Goal: Check status: Check status

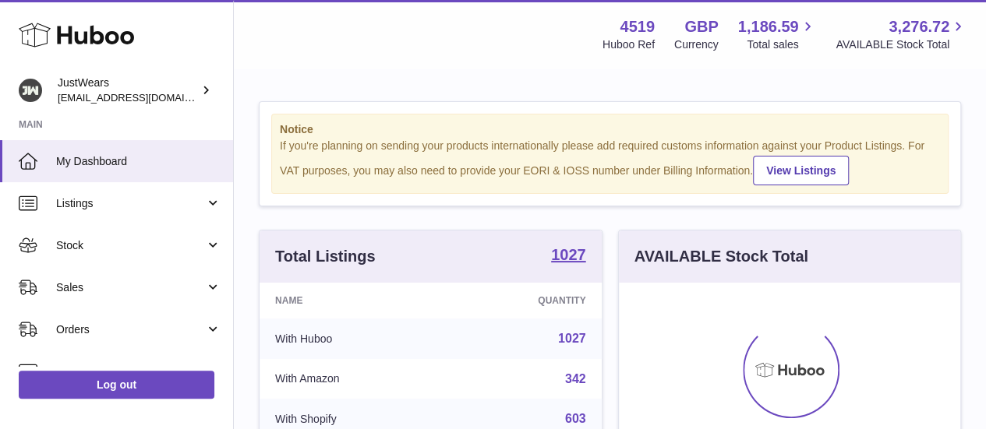
scroll to position [243, 341]
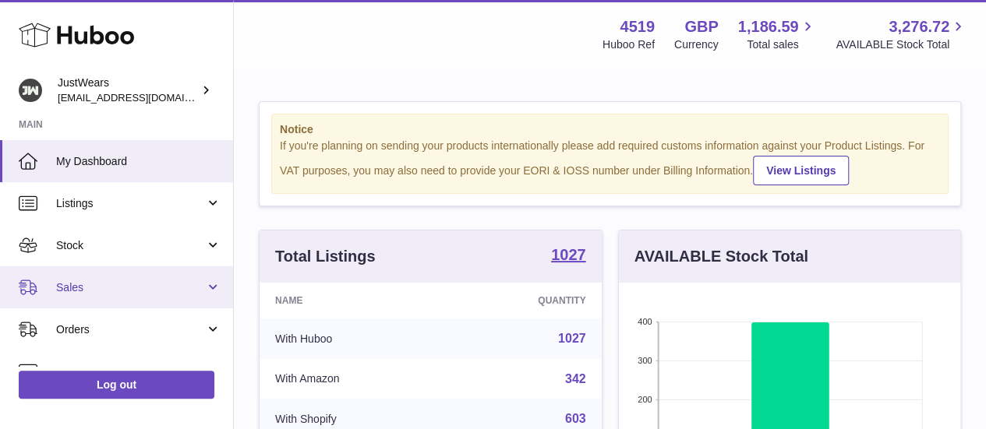
click at [115, 302] on link "Sales" at bounding box center [116, 288] width 233 height 42
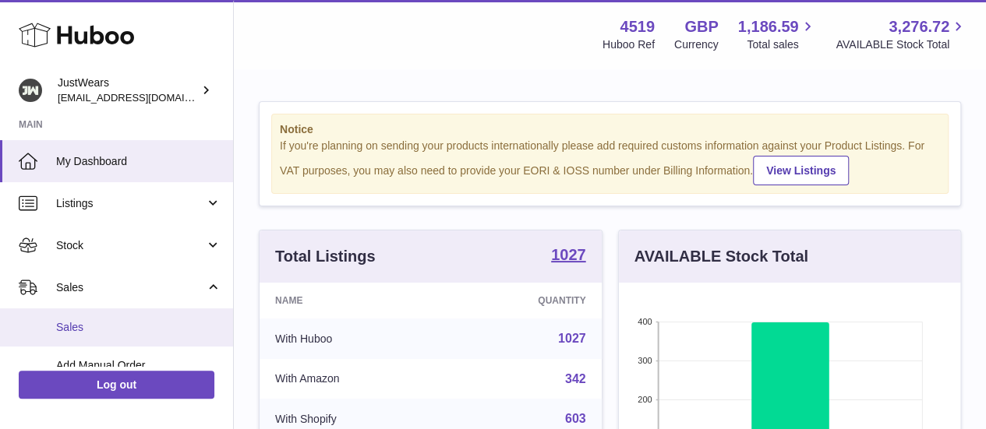
click at [140, 329] on span "Sales" at bounding box center [138, 327] width 165 height 15
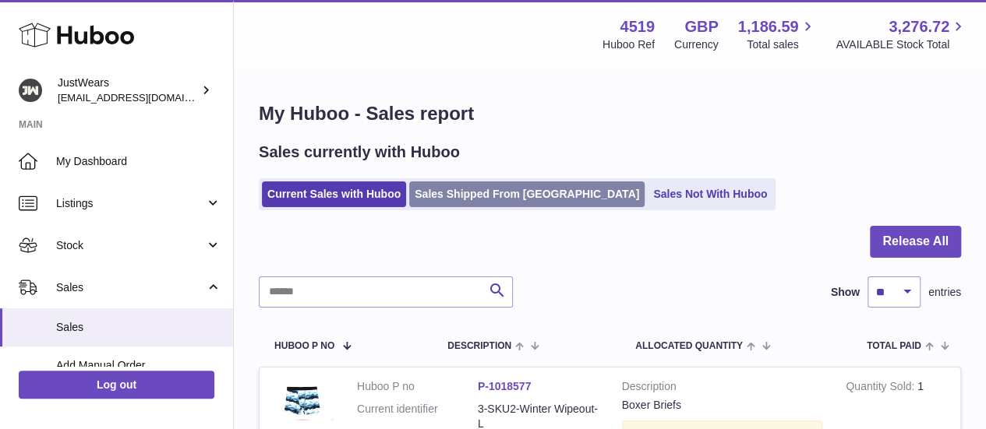
click at [479, 200] on link "Sales Shipped From [GEOGRAPHIC_DATA]" at bounding box center [526, 195] width 235 height 26
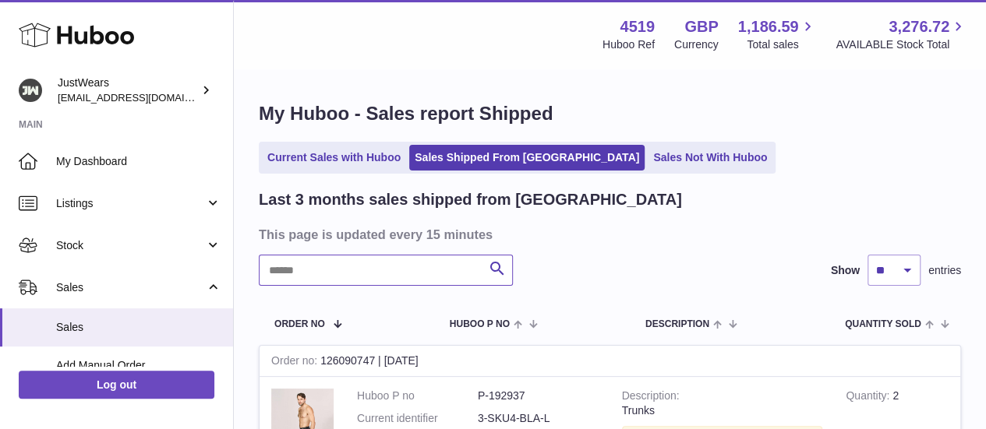
click at [392, 270] on input "text" at bounding box center [386, 270] width 254 height 31
paste input "**********"
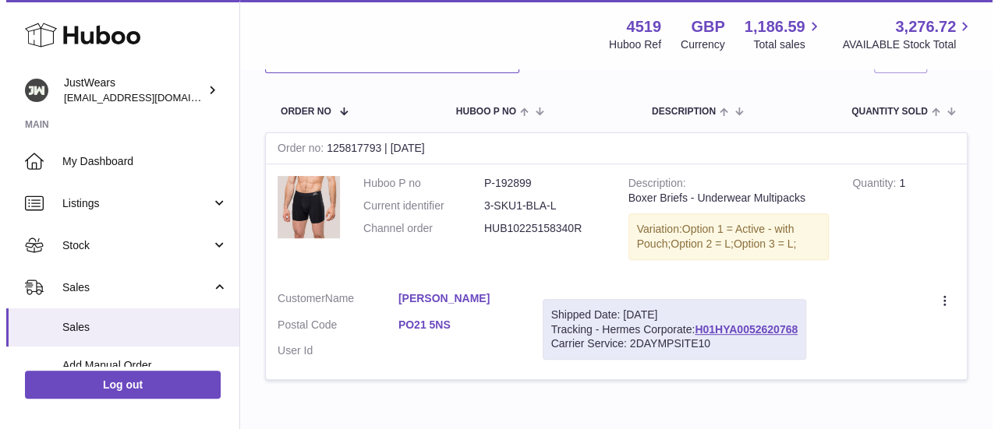
scroll to position [216, 0]
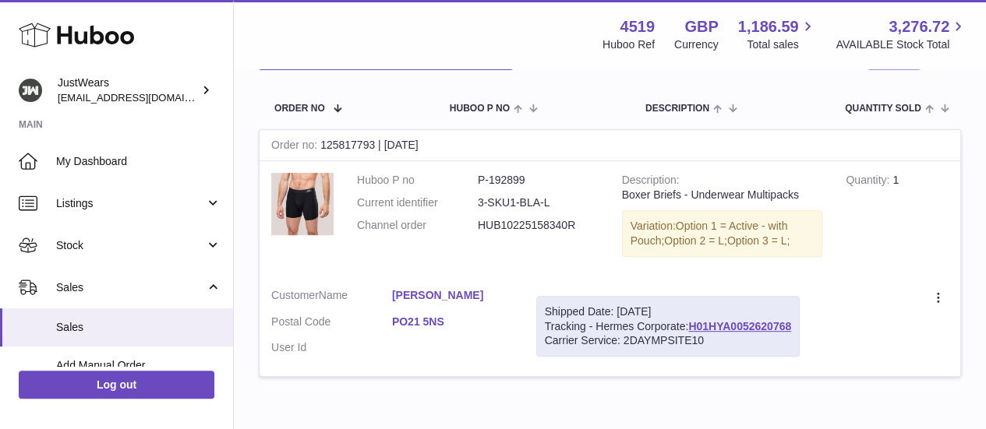
type input "**********"
drag, startPoint x: 553, startPoint y: 203, endPoint x: 478, endPoint y: 203, distance: 75.6
click at [478, 203] on dd "3-SKU1-BLA-L" at bounding box center [538, 203] width 121 height 15
copy dd "3-SKU1-BLA-L"
click at [616, 194] on td "Description Boxer Briefs - Underwear Multipacks Variation: Option 1 = Active - …" at bounding box center [722, 218] width 224 height 115
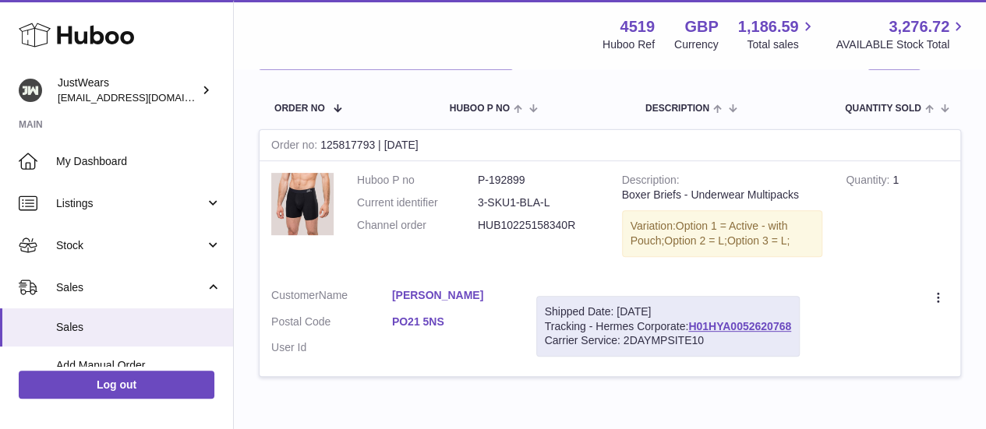
click at [438, 288] on link "[PERSON_NAME]" at bounding box center [452, 295] width 121 height 15
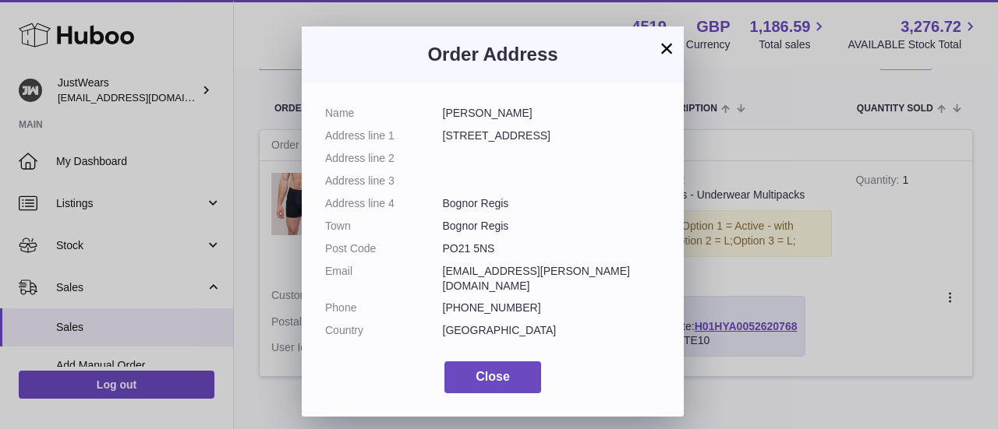
drag, startPoint x: 443, startPoint y: 113, endPoint x: 523, endPoint y: 250, distance: 158.5
click at [523, 250] on dl "Name [PERSON_NAME] Address line [STREET_ADDRESS] Address line 2 Address line 3 …" at bounding box center [492, 226] width 335 height 240
copy dl "[PERSON_NAME] Address line [STREET_ADDRESS] Address line 2 Address line 3 Addre…"
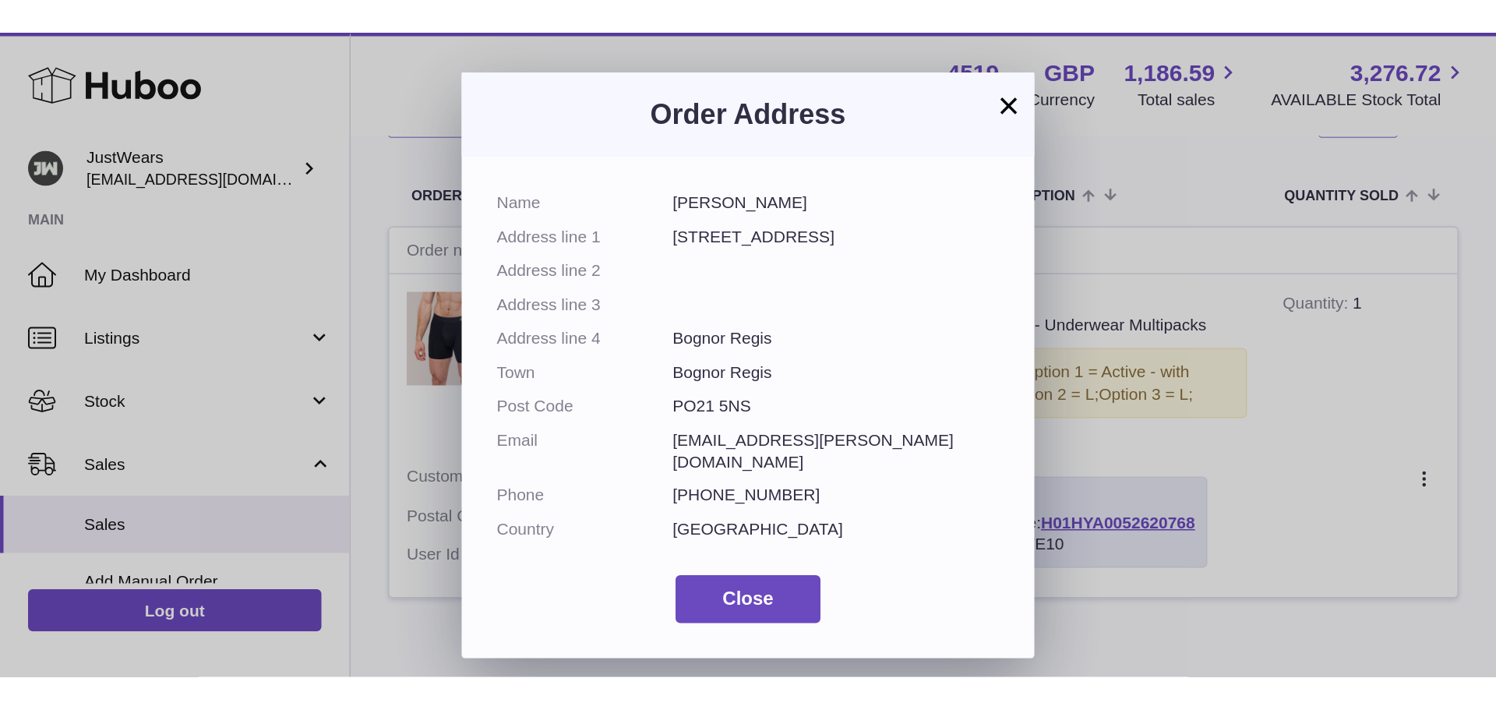
scroll to position [0, 0]
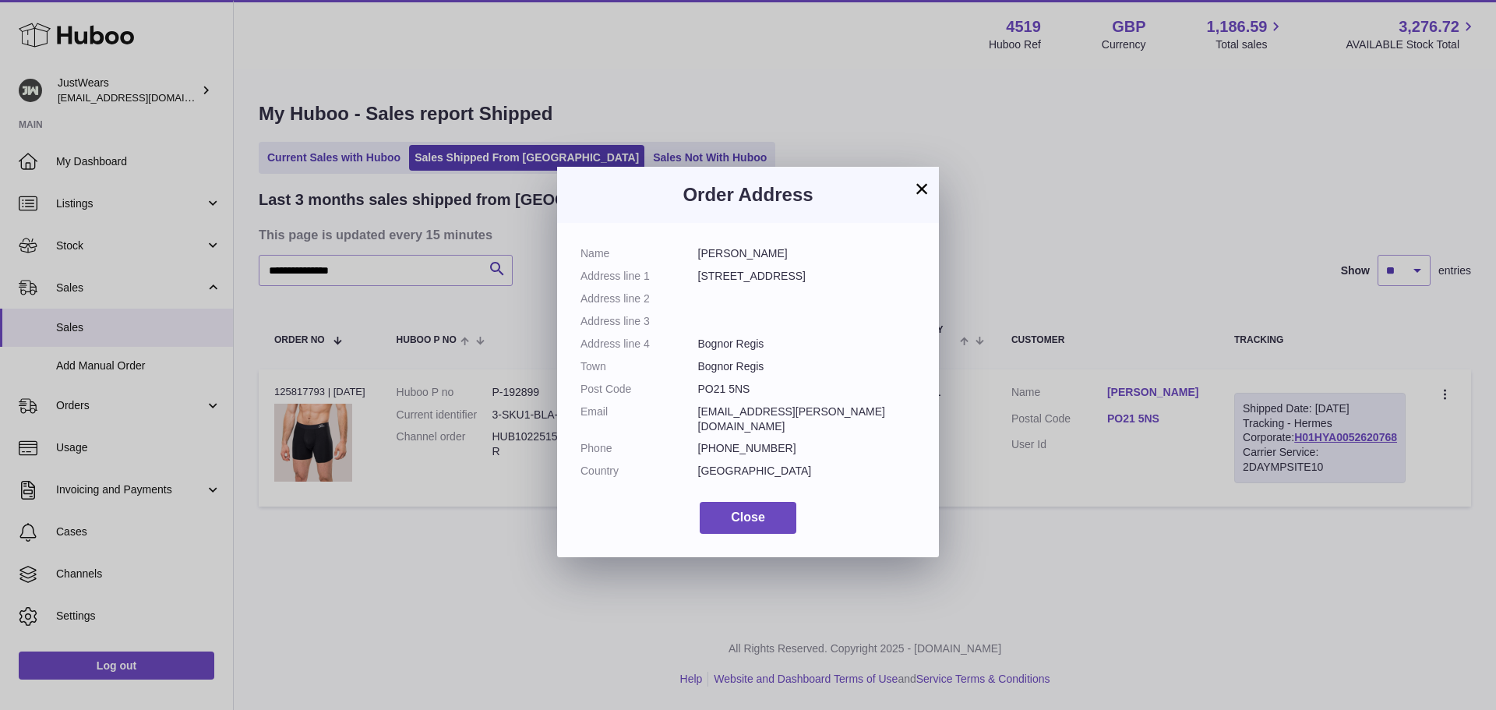
click at [919, 190] on button "×" at bounding box center [922, 188] width 19 height 19
